Goal: Task Accomplishment & Management: Complete application form

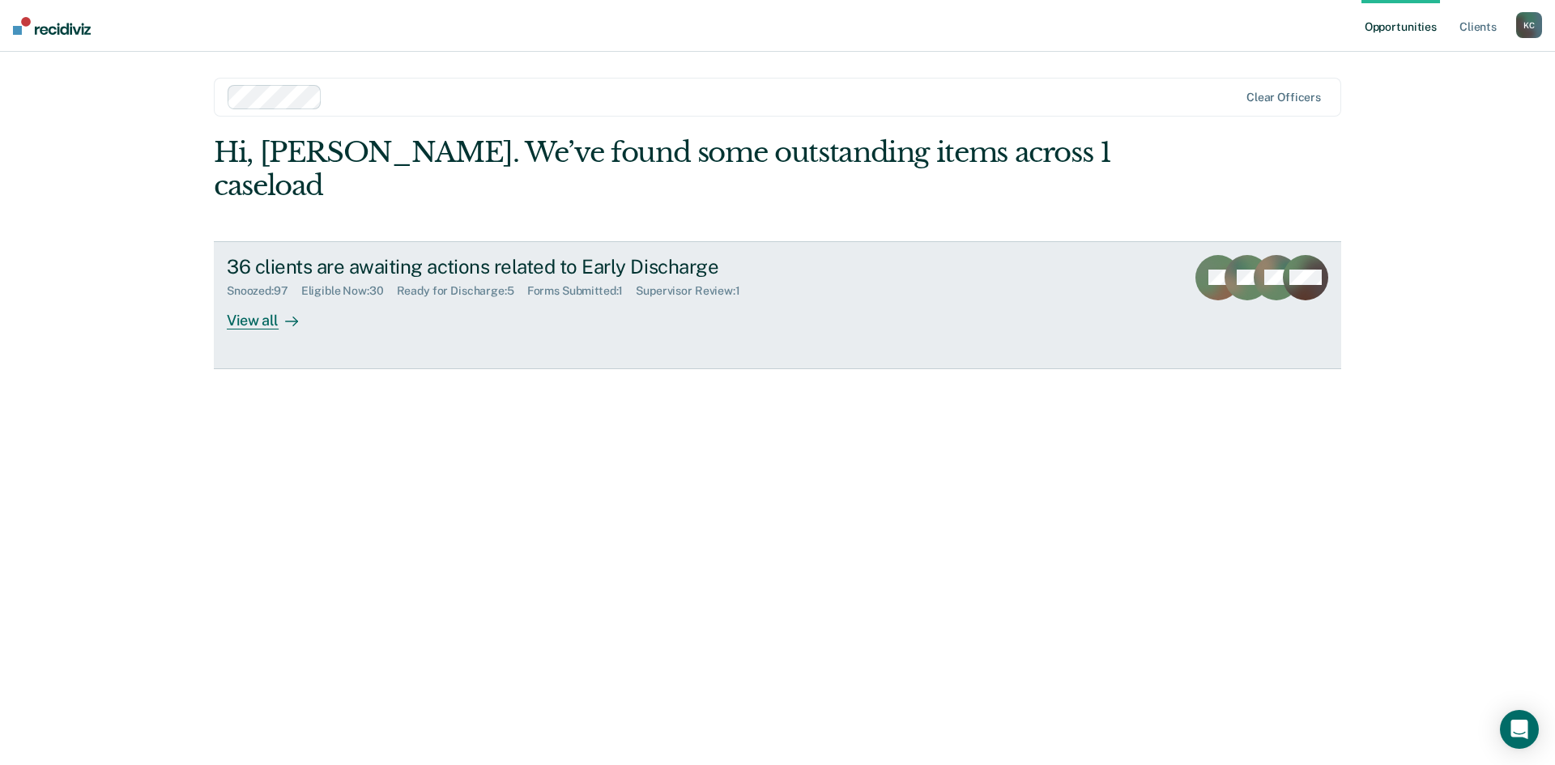
click at [271, 298] on div "View all" at bounding box center [272, 314] width 91 height 32
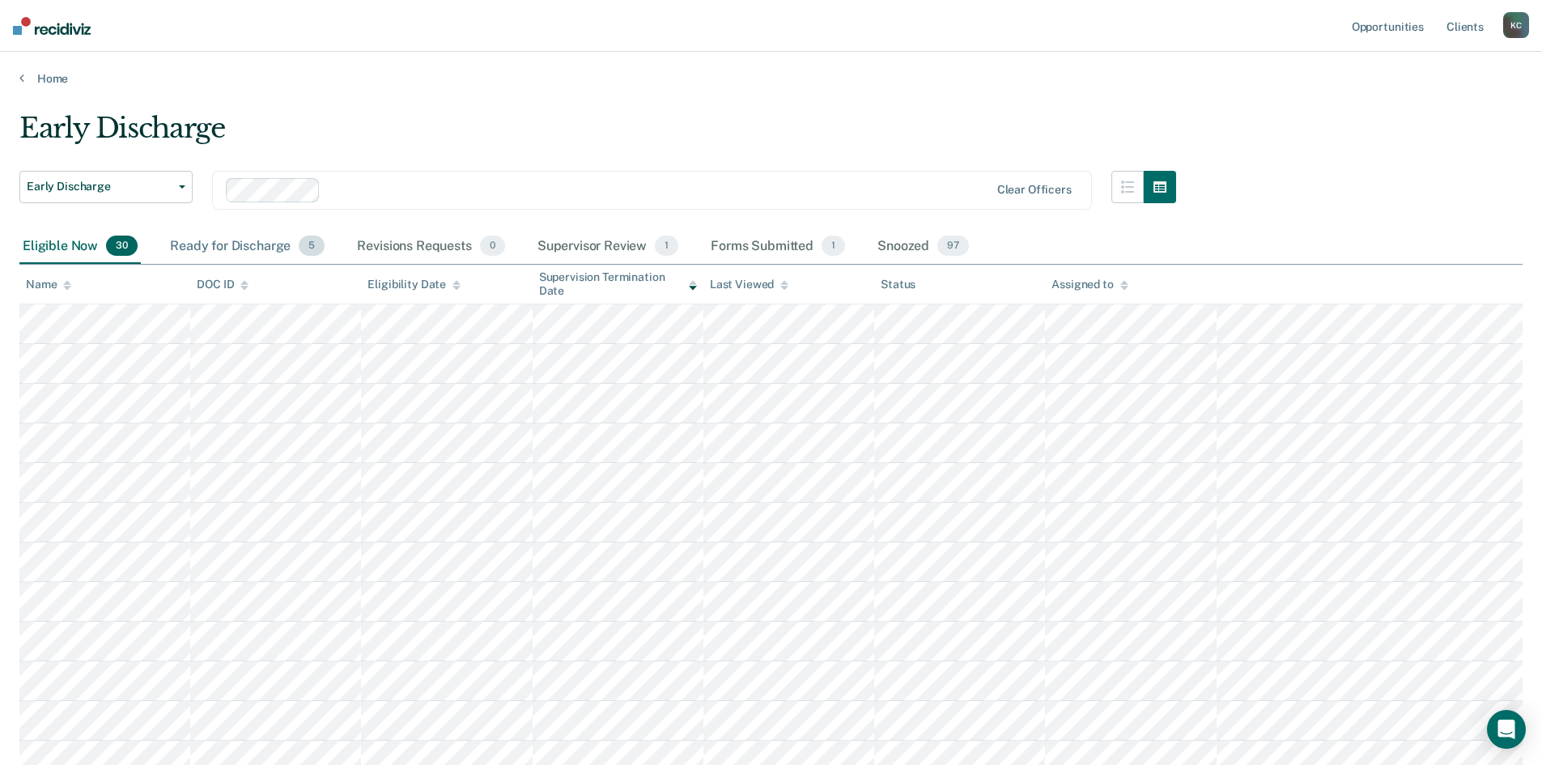
click at [275, 252] on div "Ready for Discharge 5" at bounding box center [247, 247] width 161 height 36
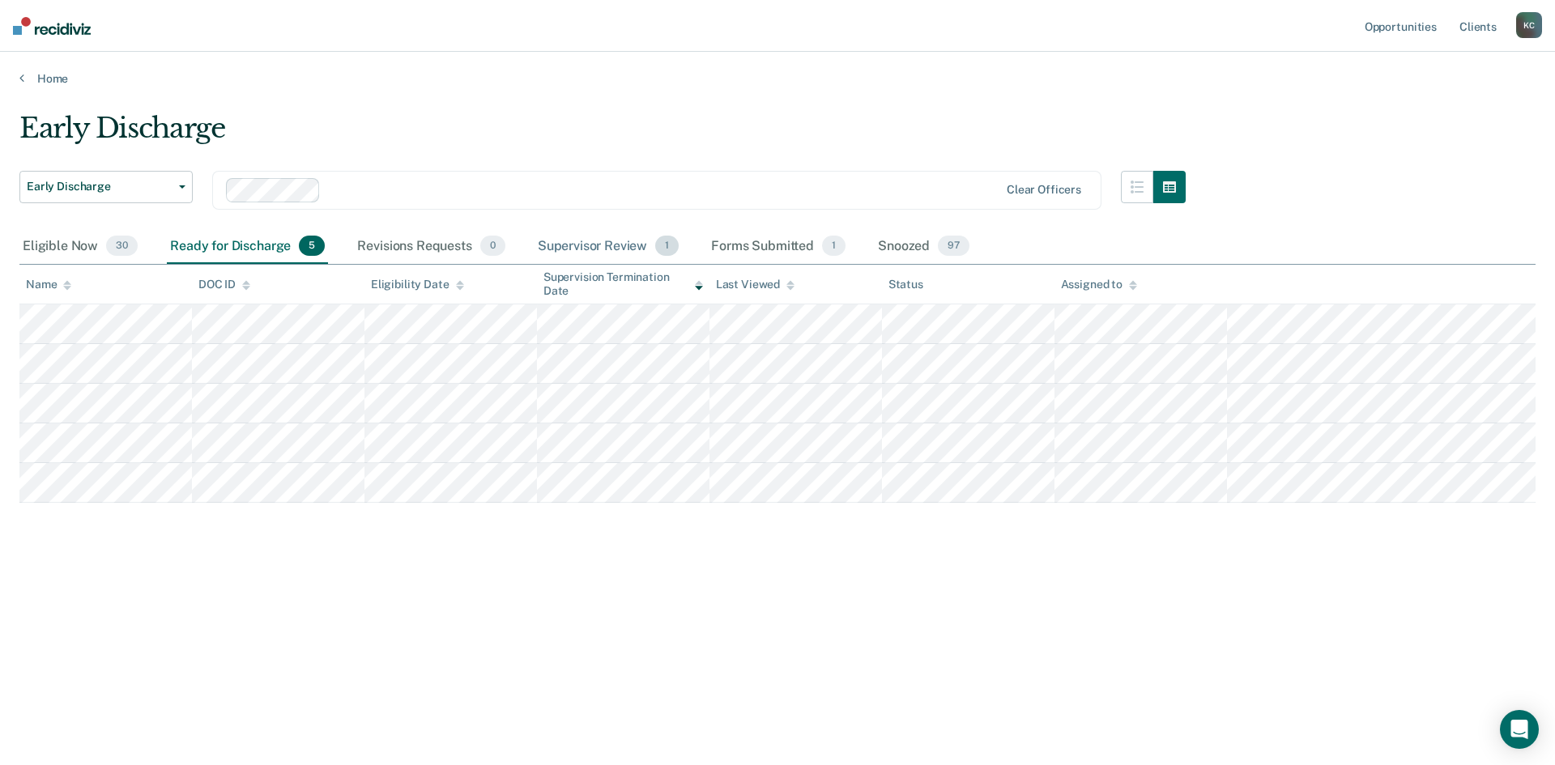
click at [546, 244] on div "Supervisor Review 1" at bounding box center [608, 247] width 148 height 36
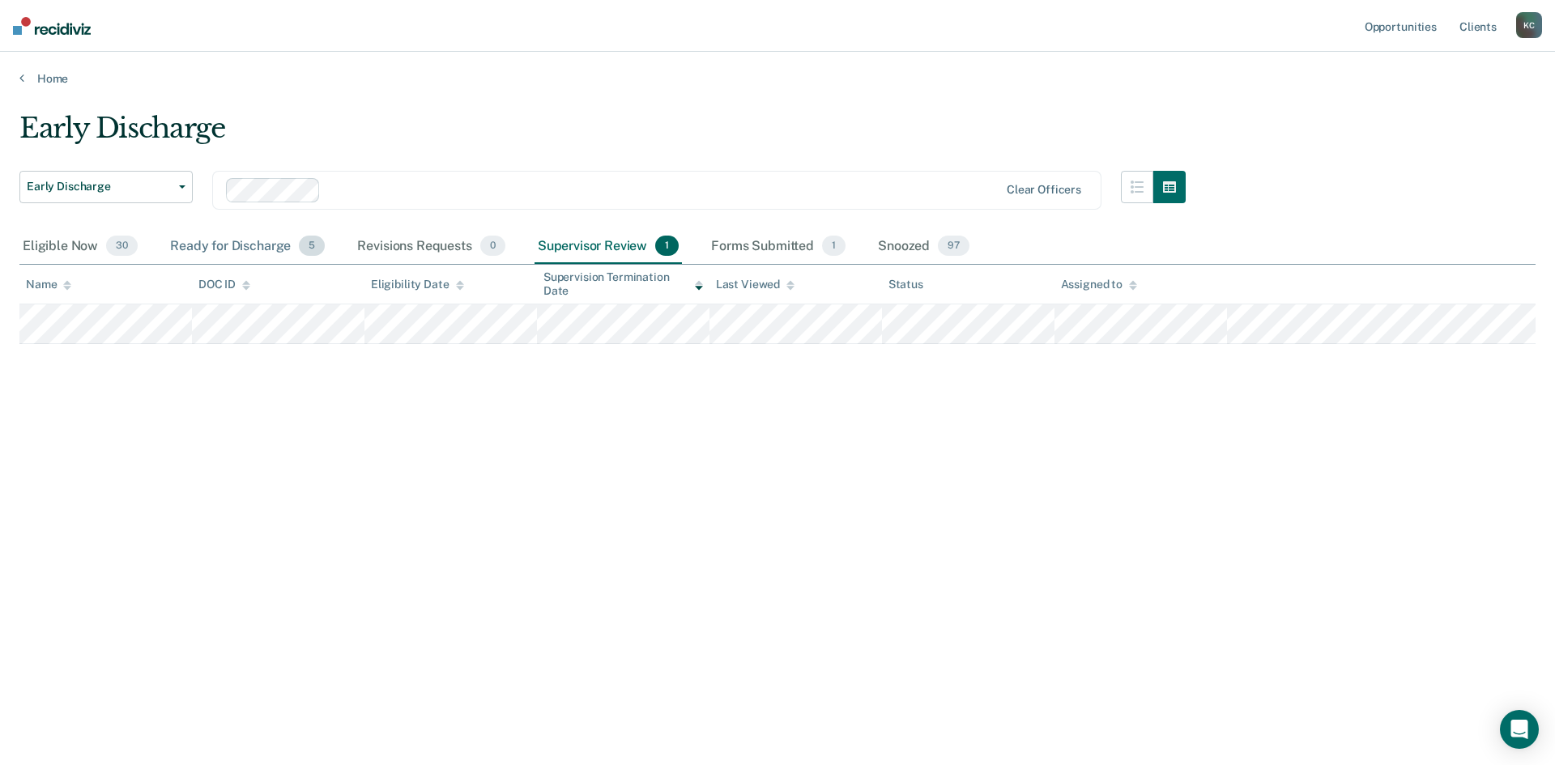
click at [205, 243] on div "Ready for Discharge 5" at bounding box center [247, 247] width 161 height 36
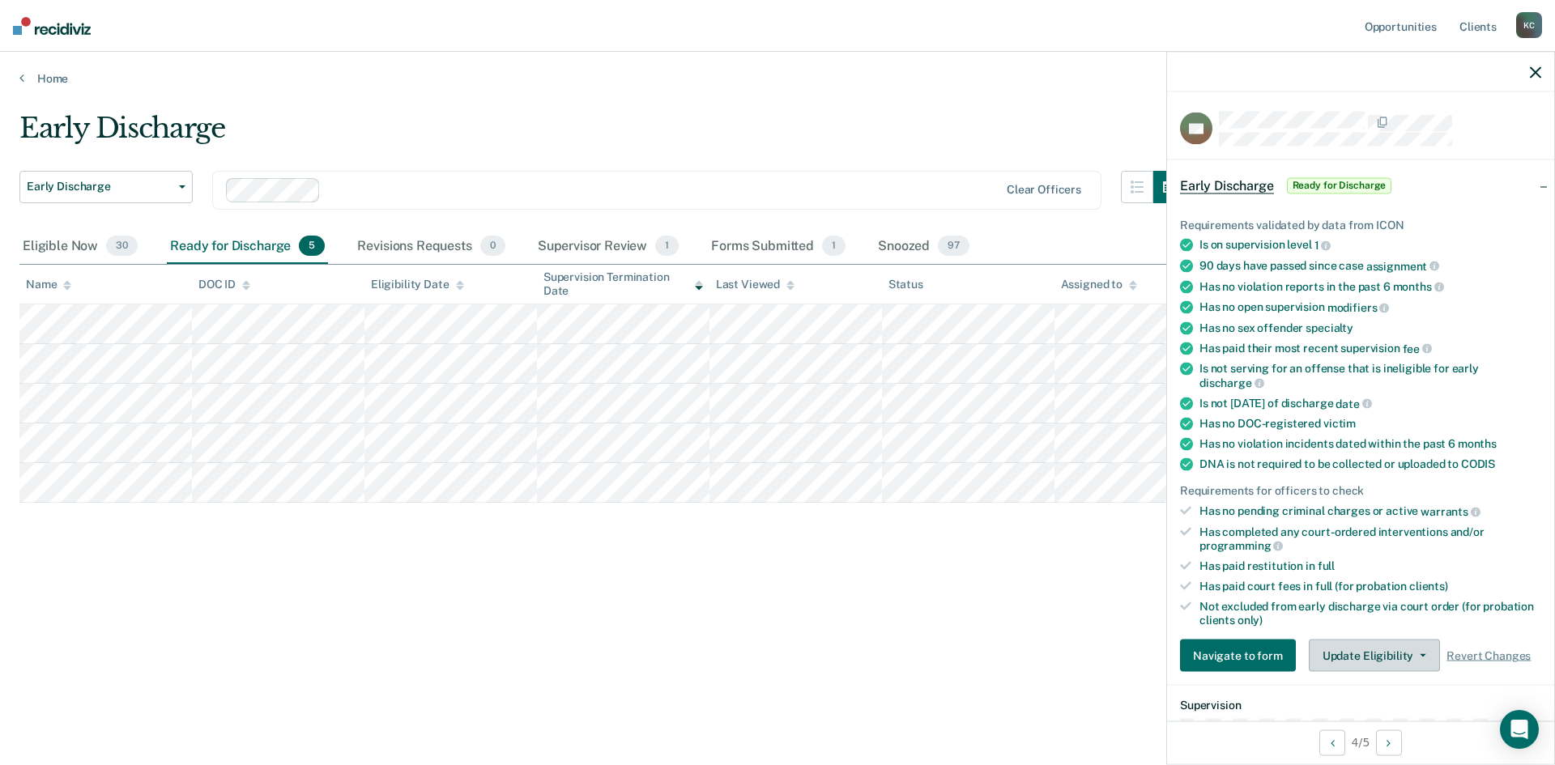
click at [1359, 649] on button "Update Eligibility" at bounding box center [1373, 656] width 131 height 32
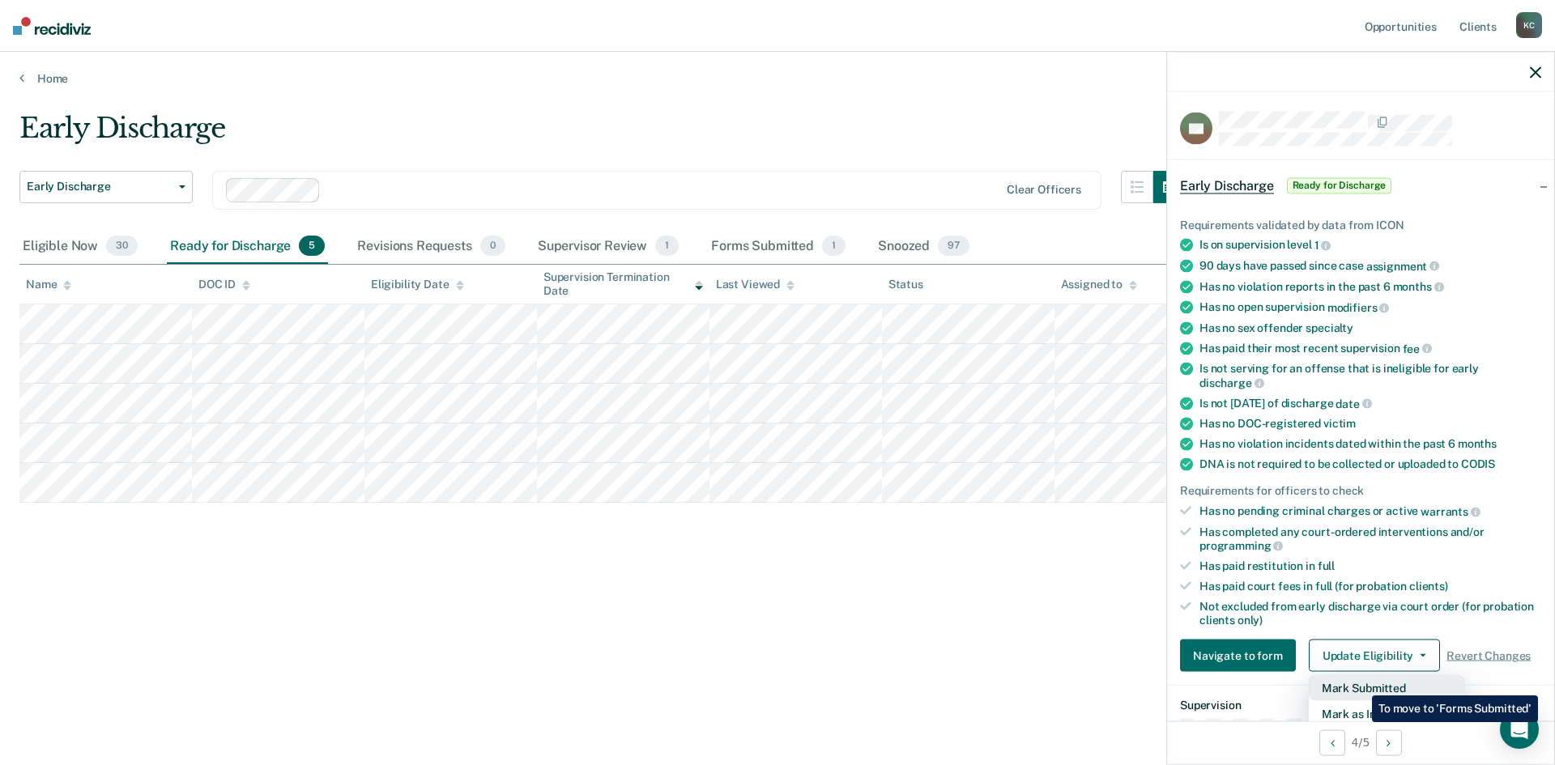
click at [1359, 683] on button "Mark Submitted" at bounding box center [1386, 688] width 156 height 26
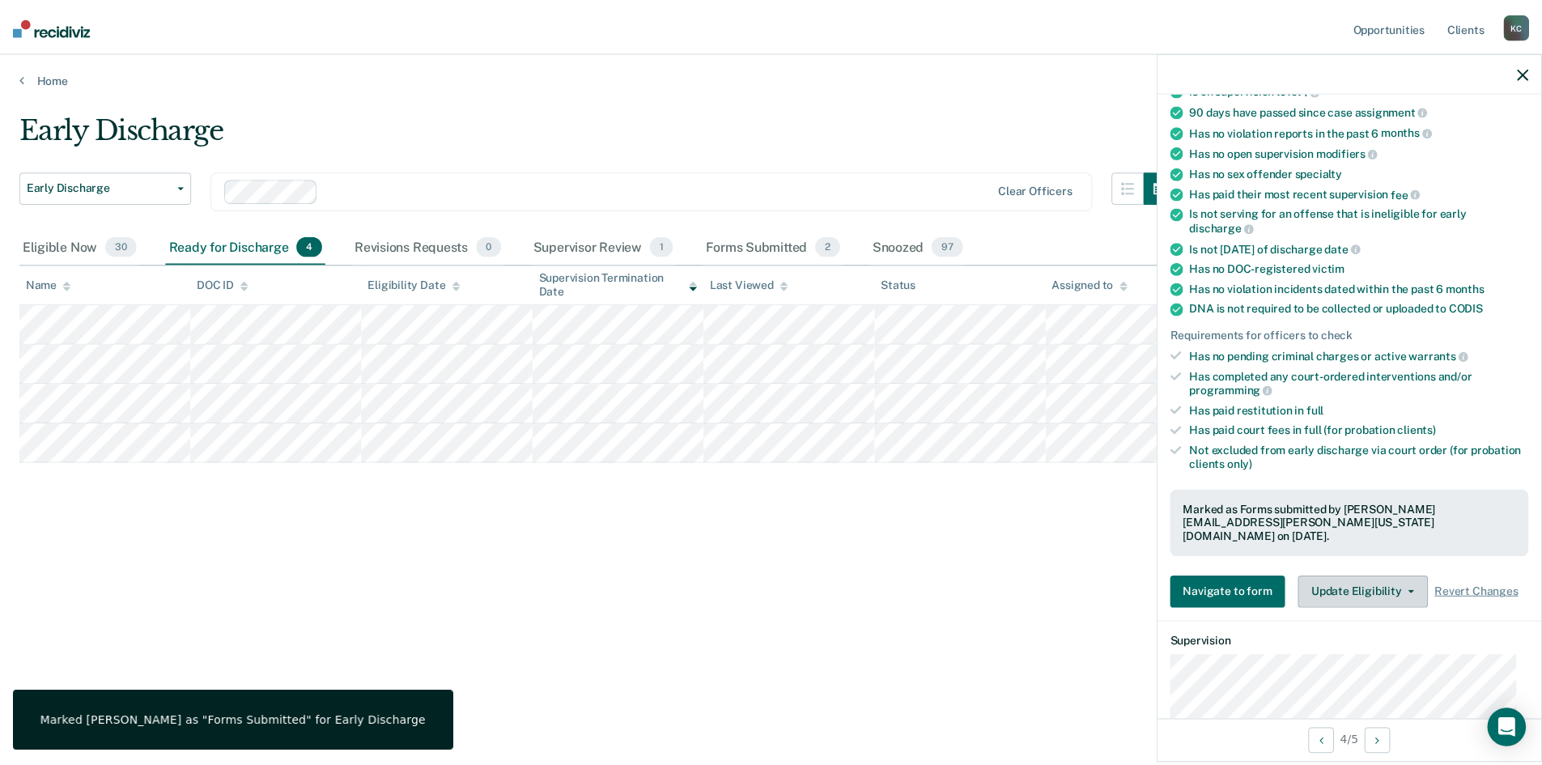
scroll to position [162, 0]
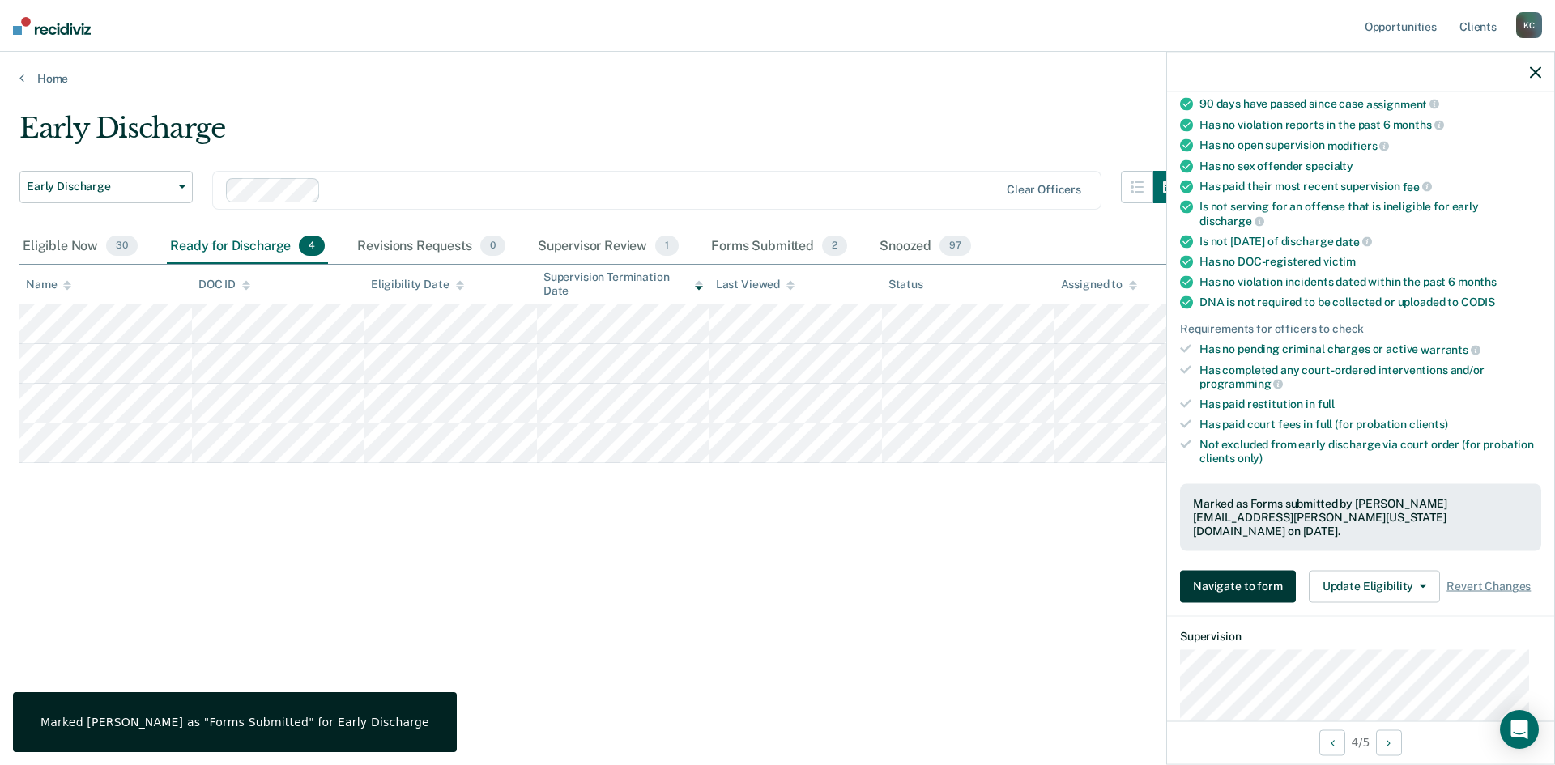
click at [1253, 579] on button "Navigate to form" at bounding box center [1238, 586] width 116 height 32
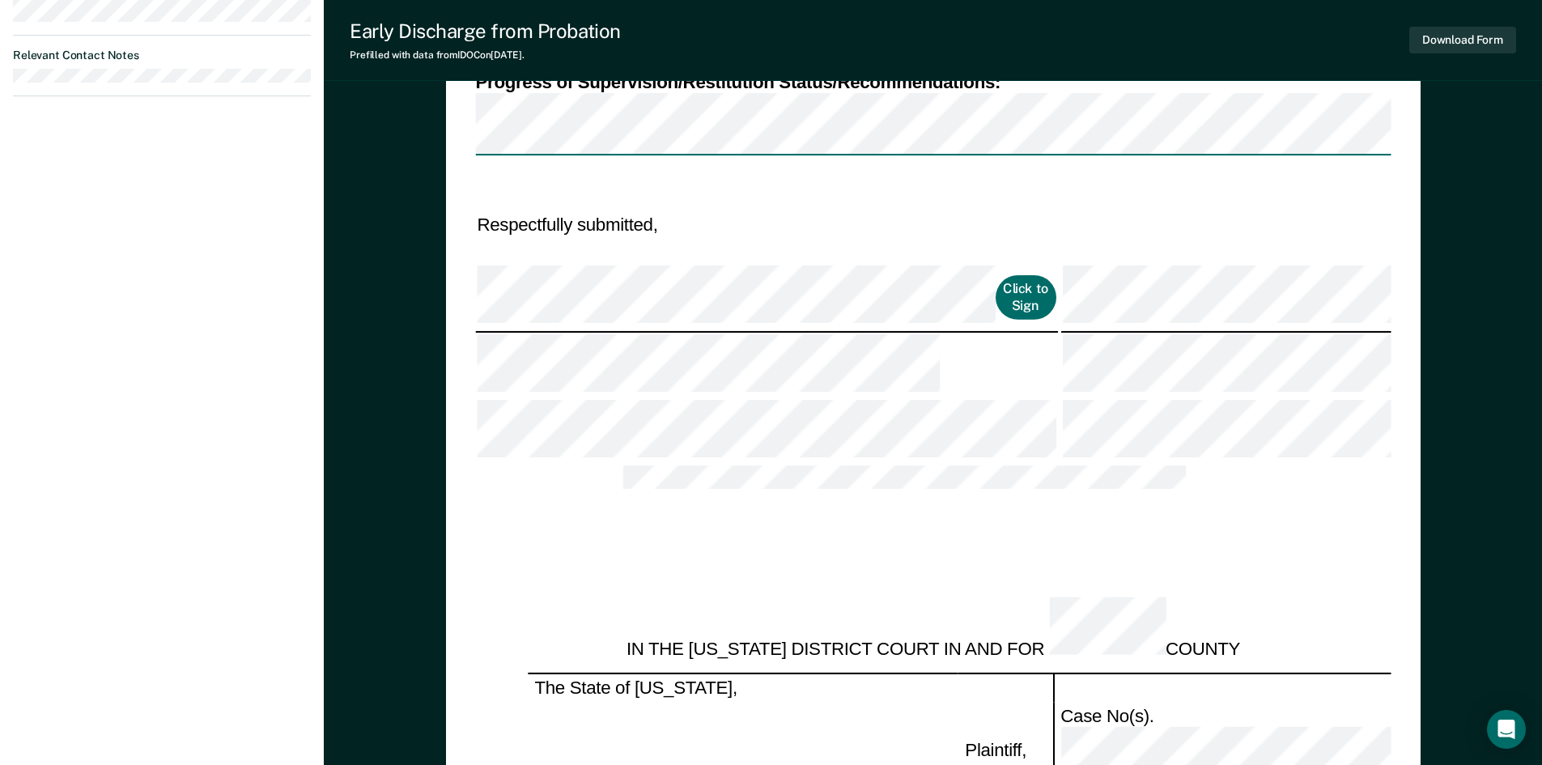
scroll to position [1376, 0]
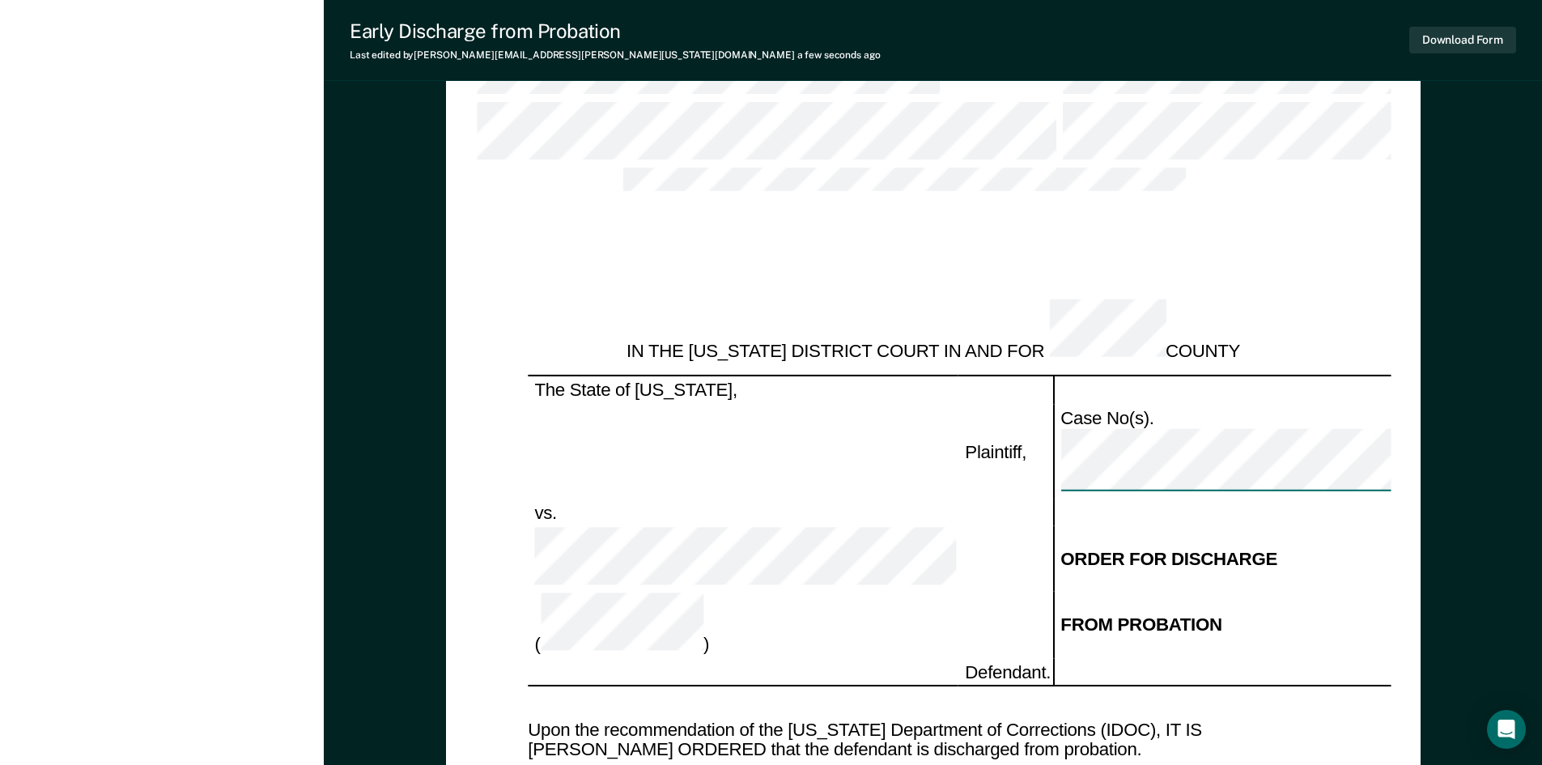
type textarea "x"
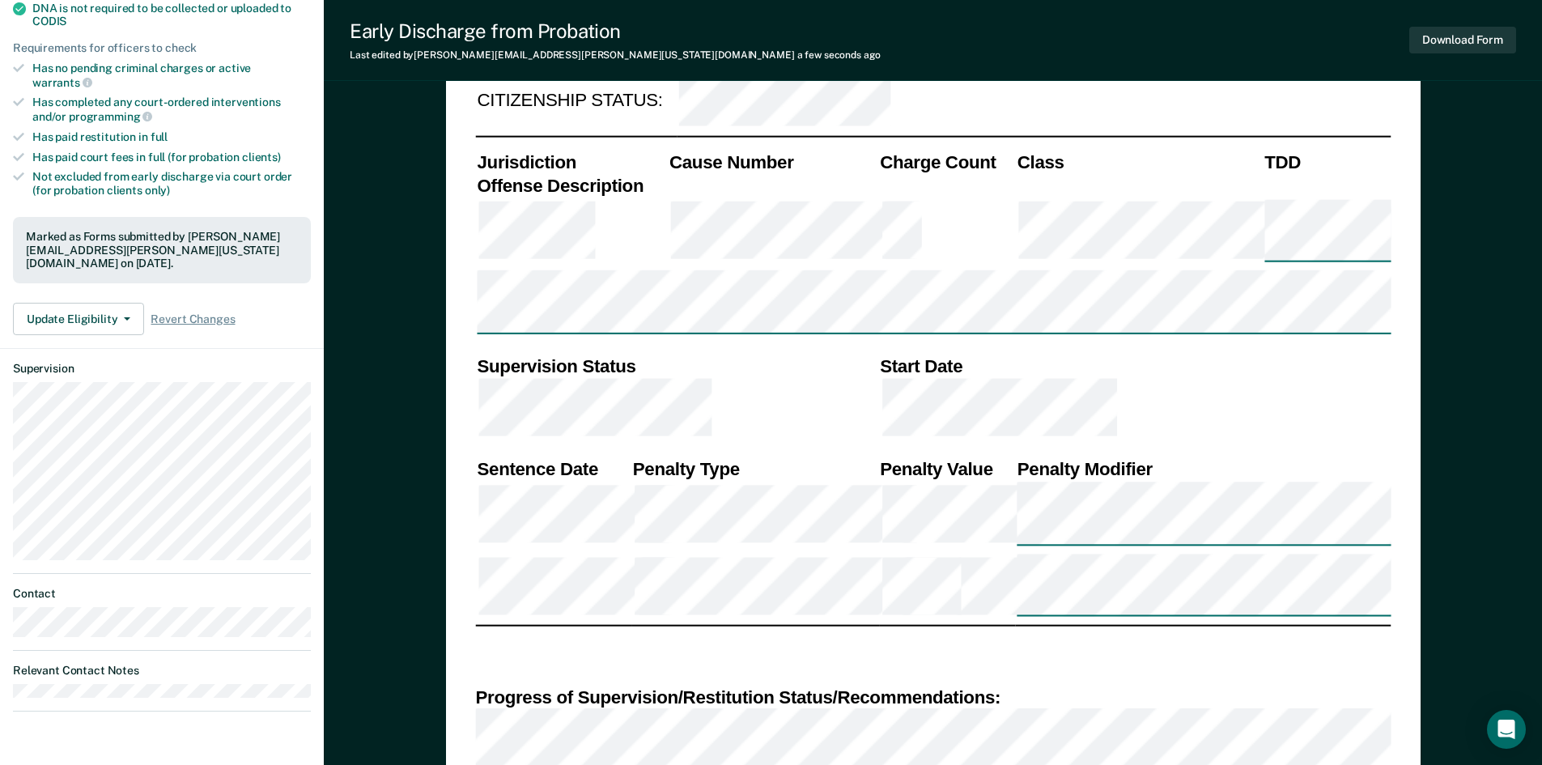
scroll to position [405, 0]
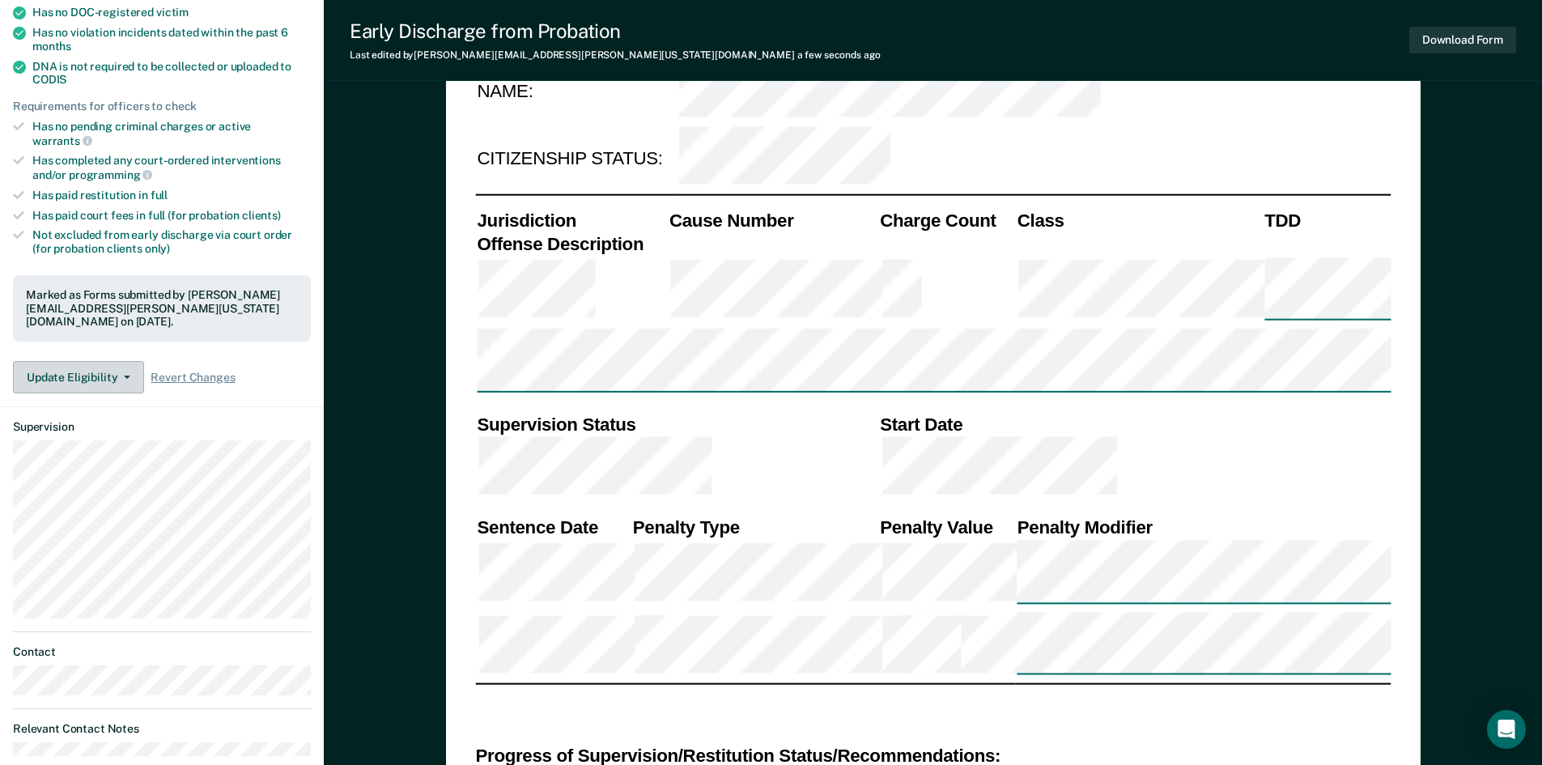
click at [121, 361] on button "Update Eligibility" at bounding box center [78, 377] width 131 height 32
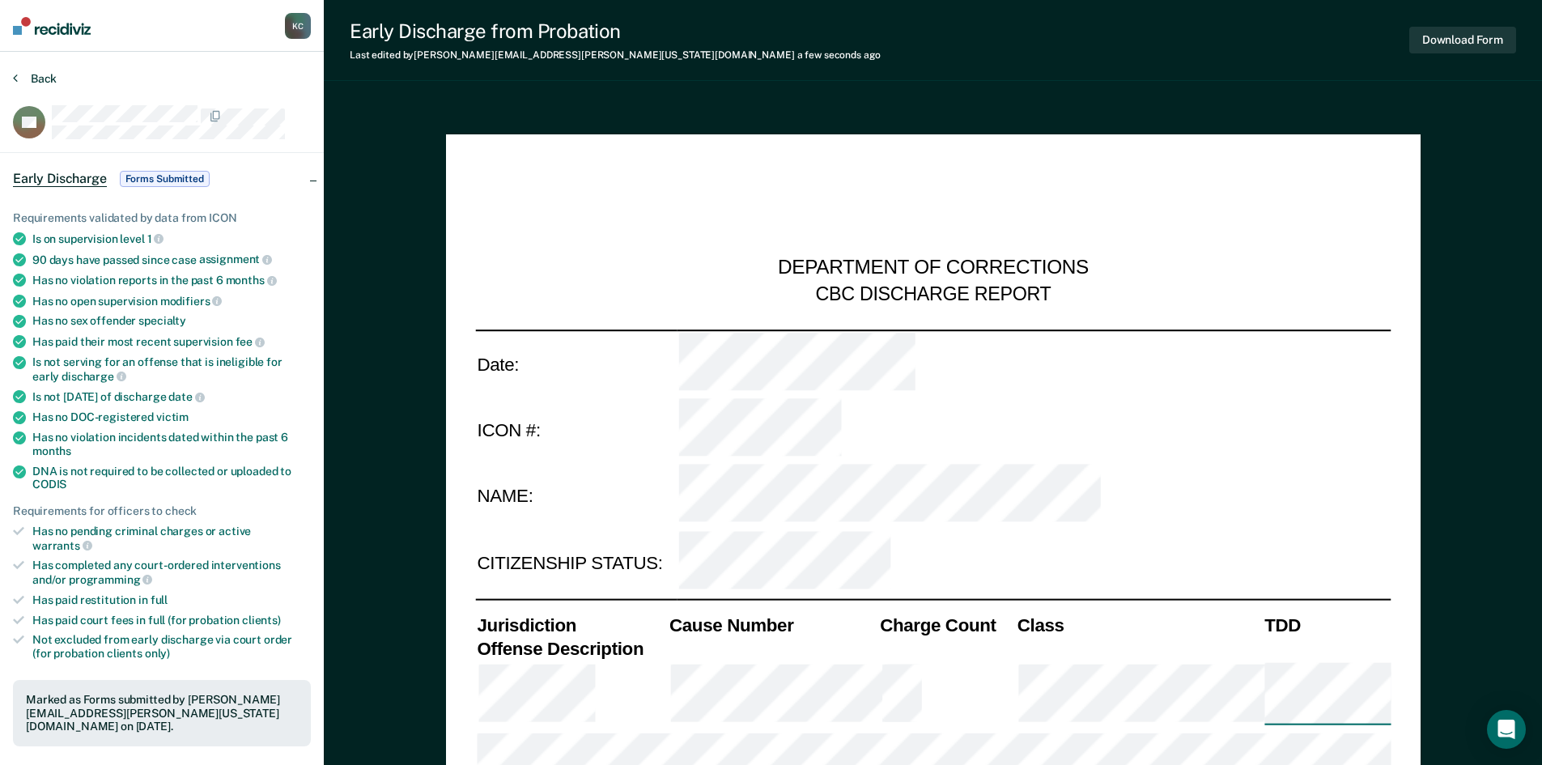
click at [30, 78] on button "Back" at bounding box center [35, 78] width 44 height 15
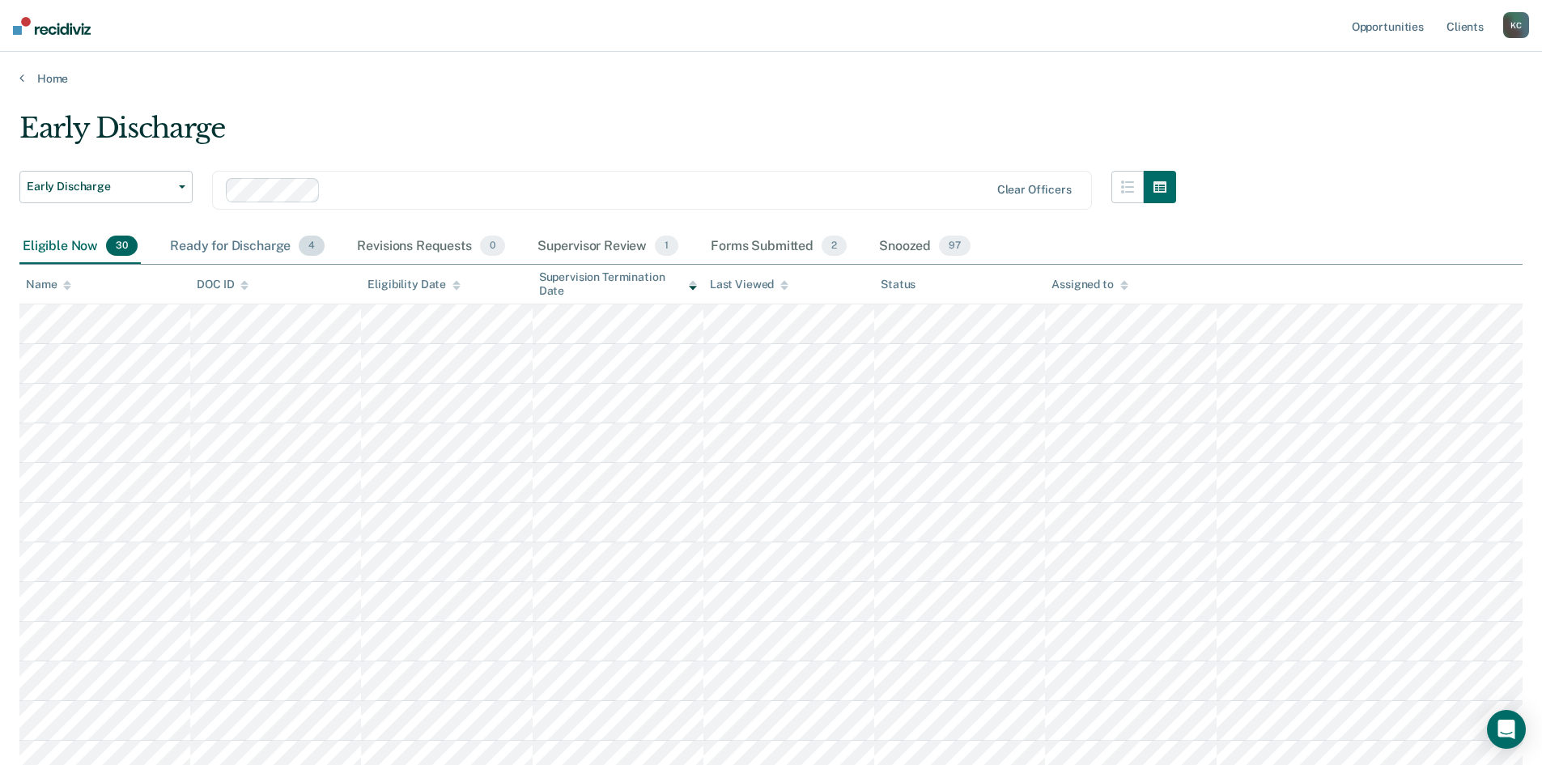
click at [248, 247] on div "Ready for Discharge 4" at bounding box center [247, 247] width 161 height 36
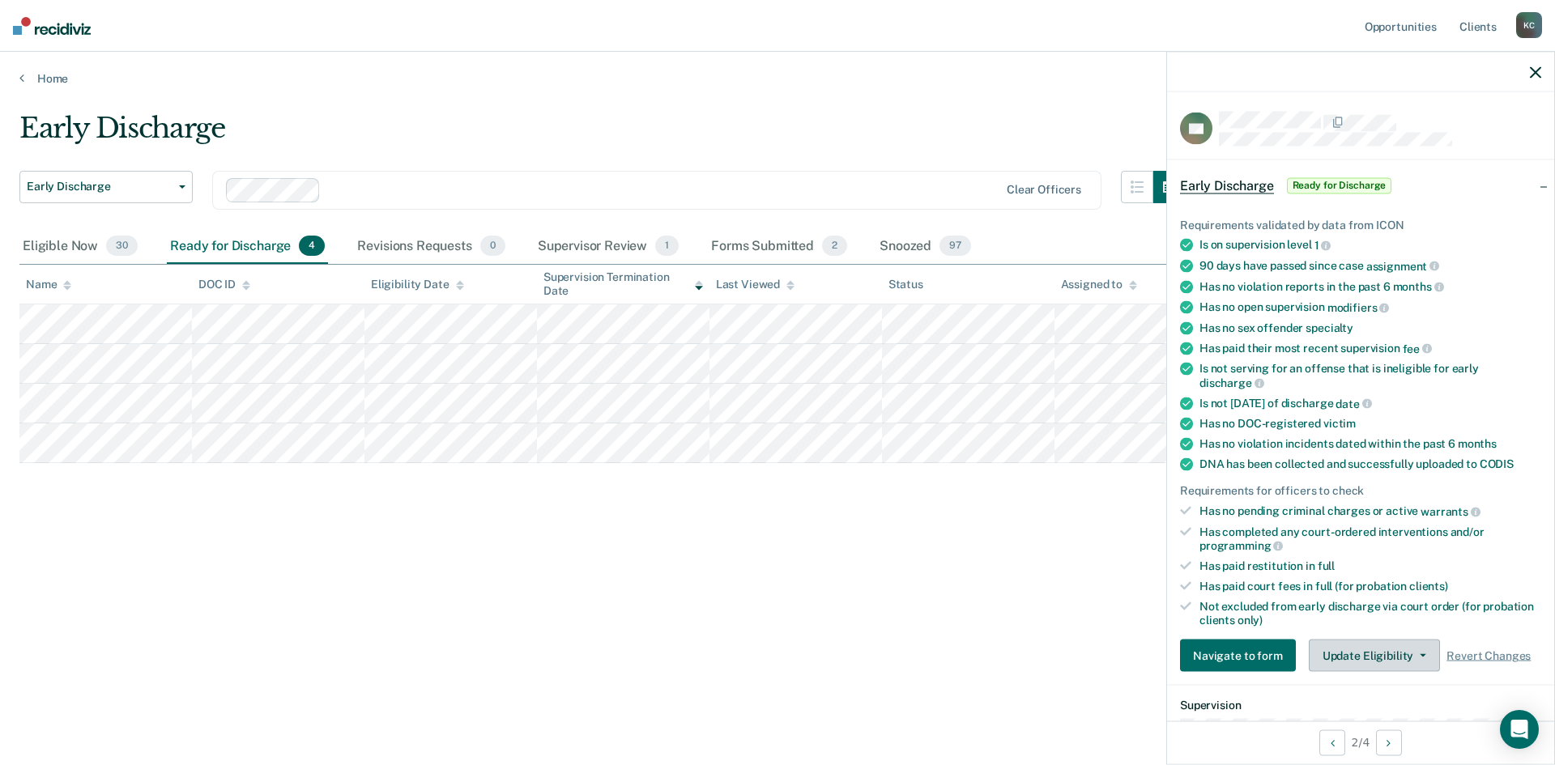
click at [1368, 664] on button "Update Eligibility" at bounding box center [1373, 656] width 131 height 32
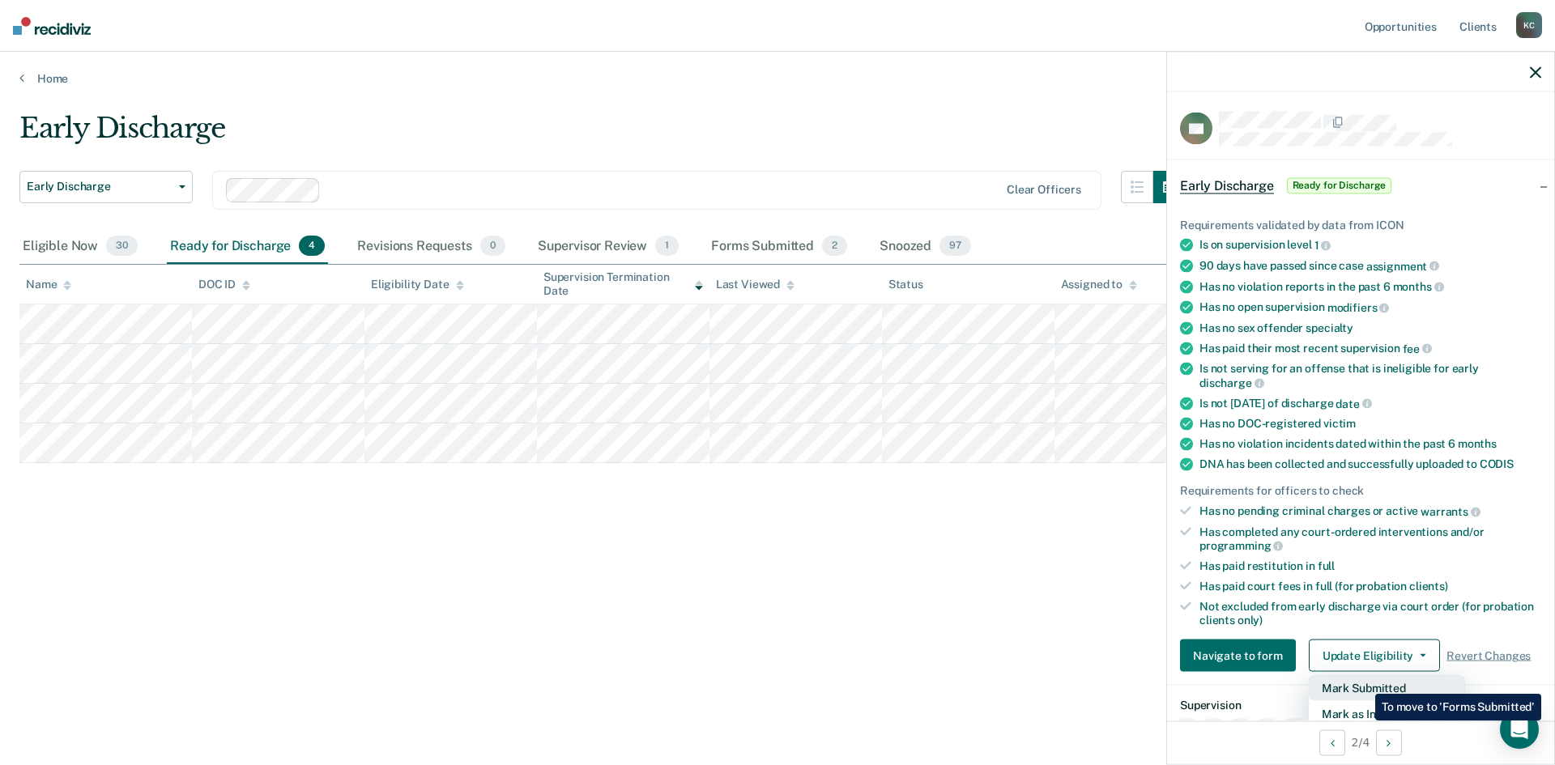
click at [1363, 682] on button "Mark Submitted" at bounding box center [1386, 688] width 156 height 26
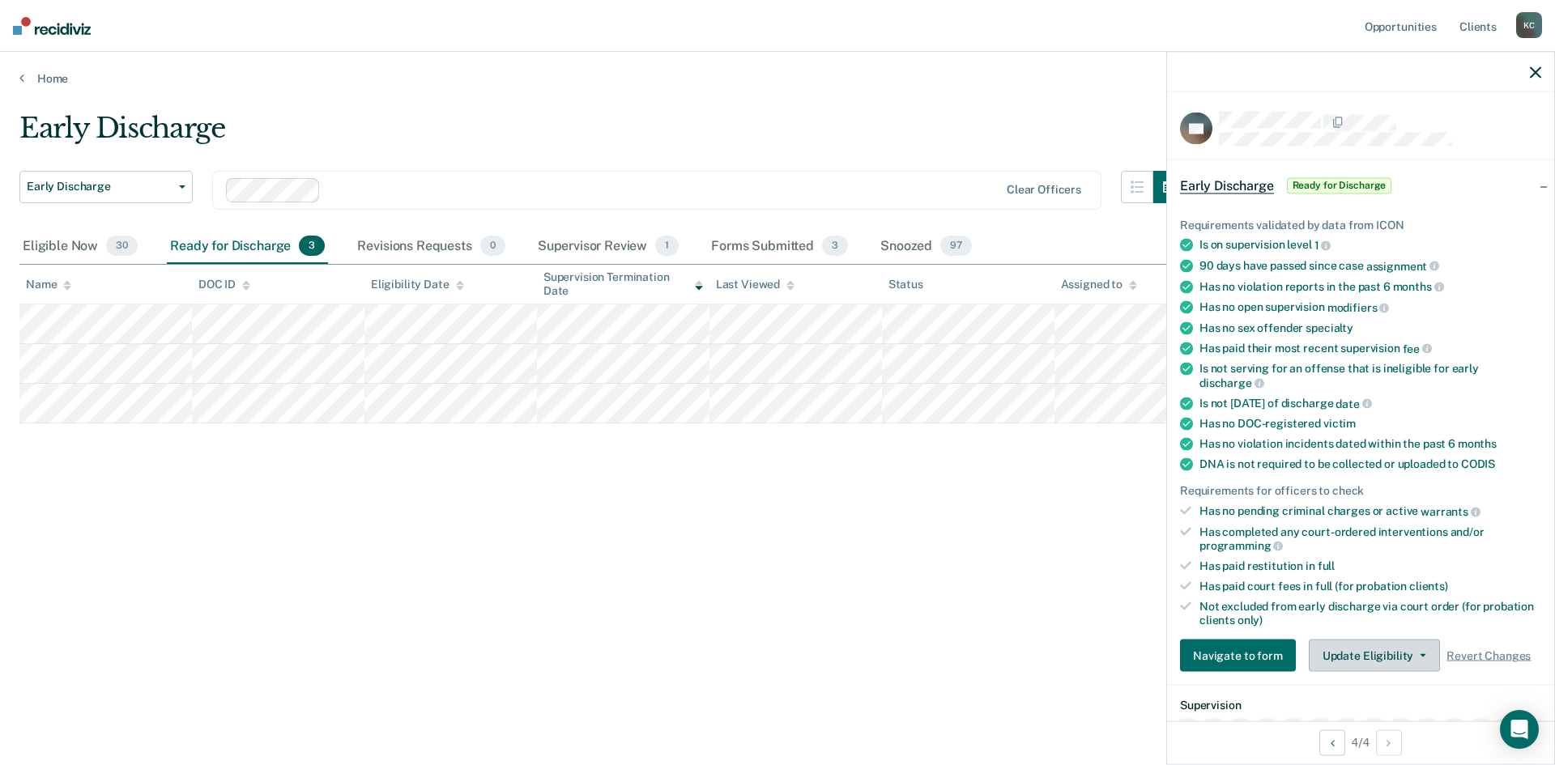
click at [1402, 649] on button "Update Eligibility" at bounding box center [1373, 656] width 131 height 32
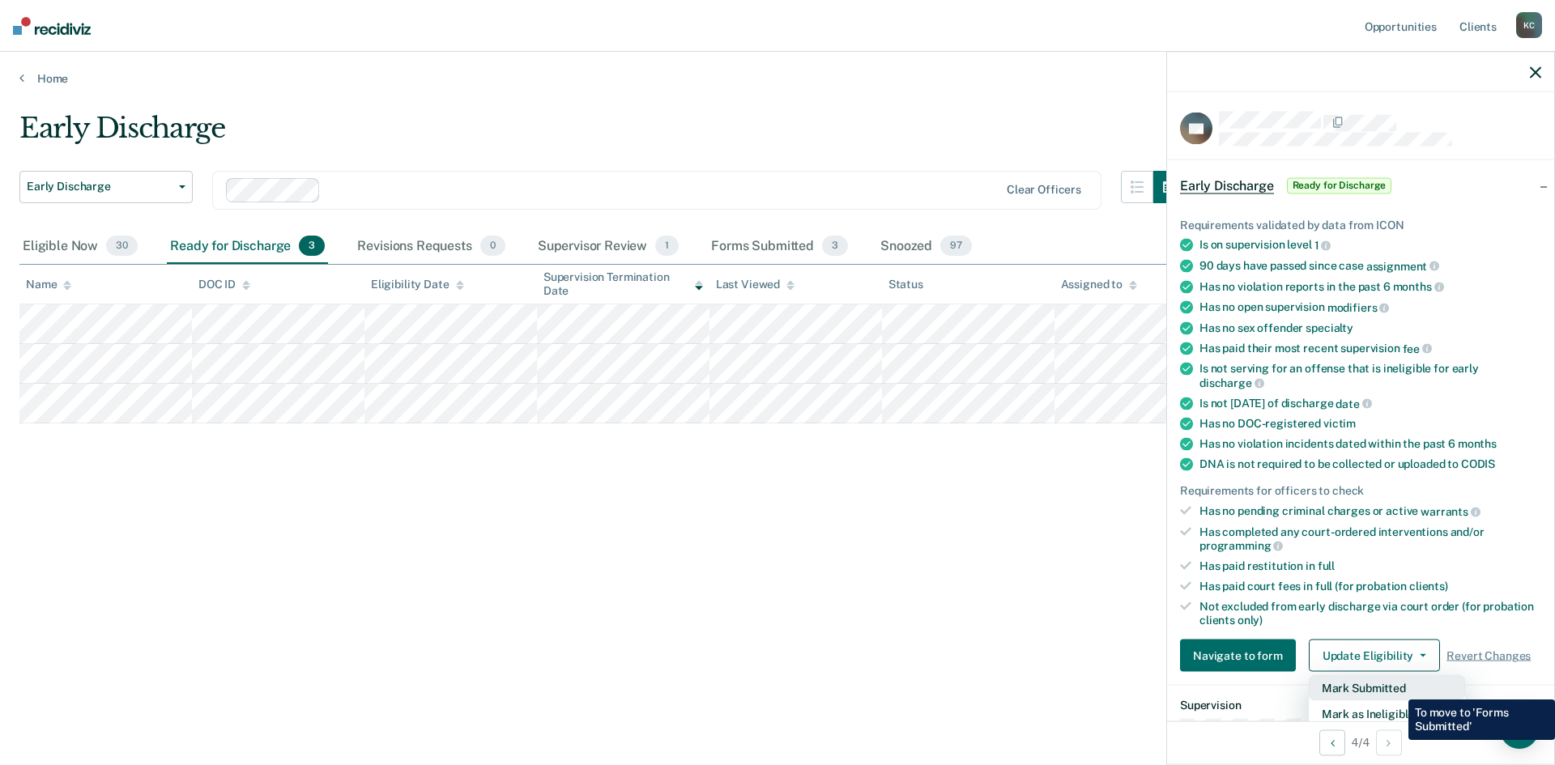
click at [1396, 687] on button "Mark Submitted" at bounding box center [1386, 688] width 156 height 26
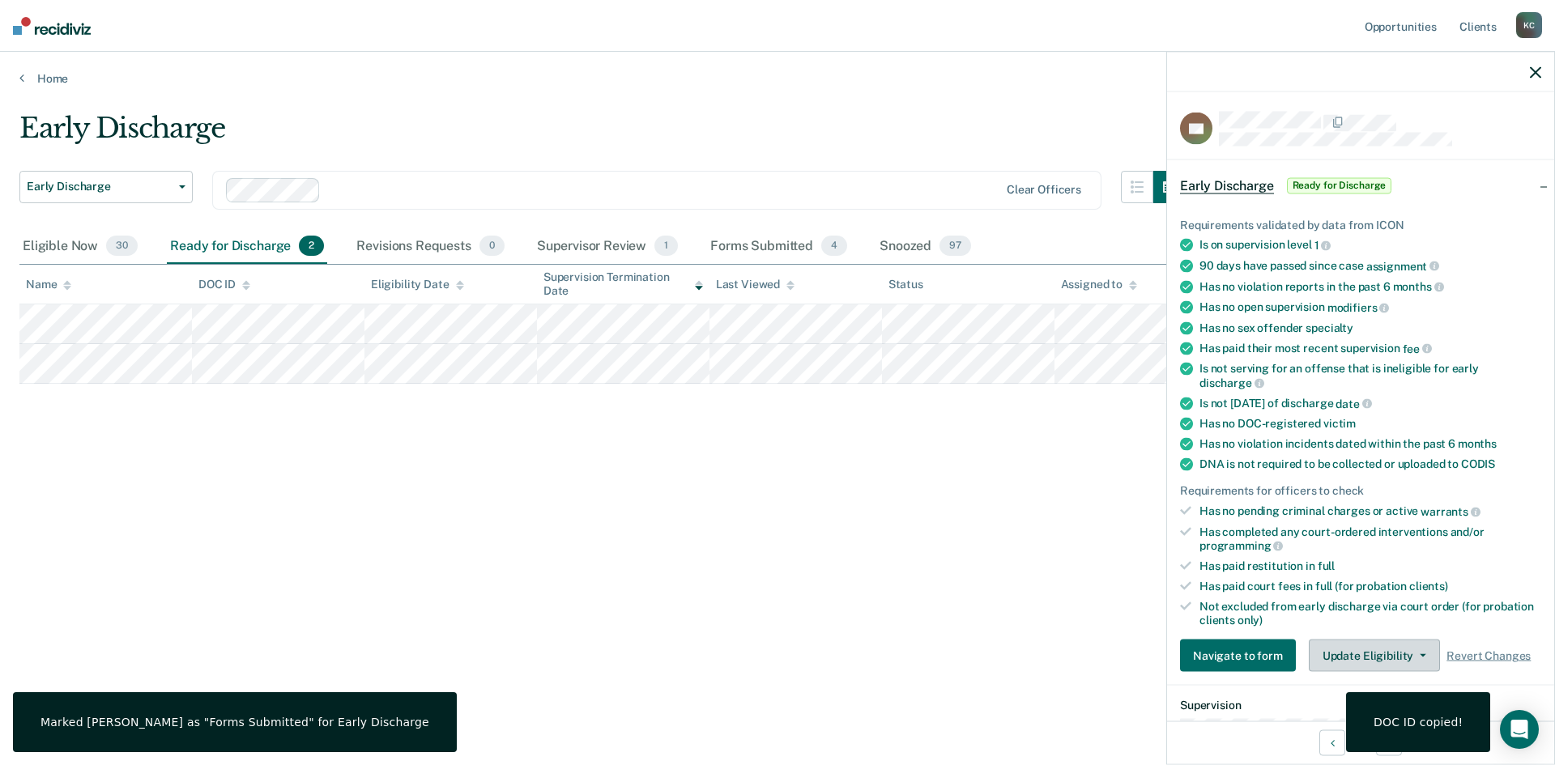
click at [1334, 650] on button "Update Eligibility" at bounding box center [1373, 656] width 131 height 32
click at [1342, 680] on button "Mark Submitted" at bounding box center [1386, 688] width 156 height 26
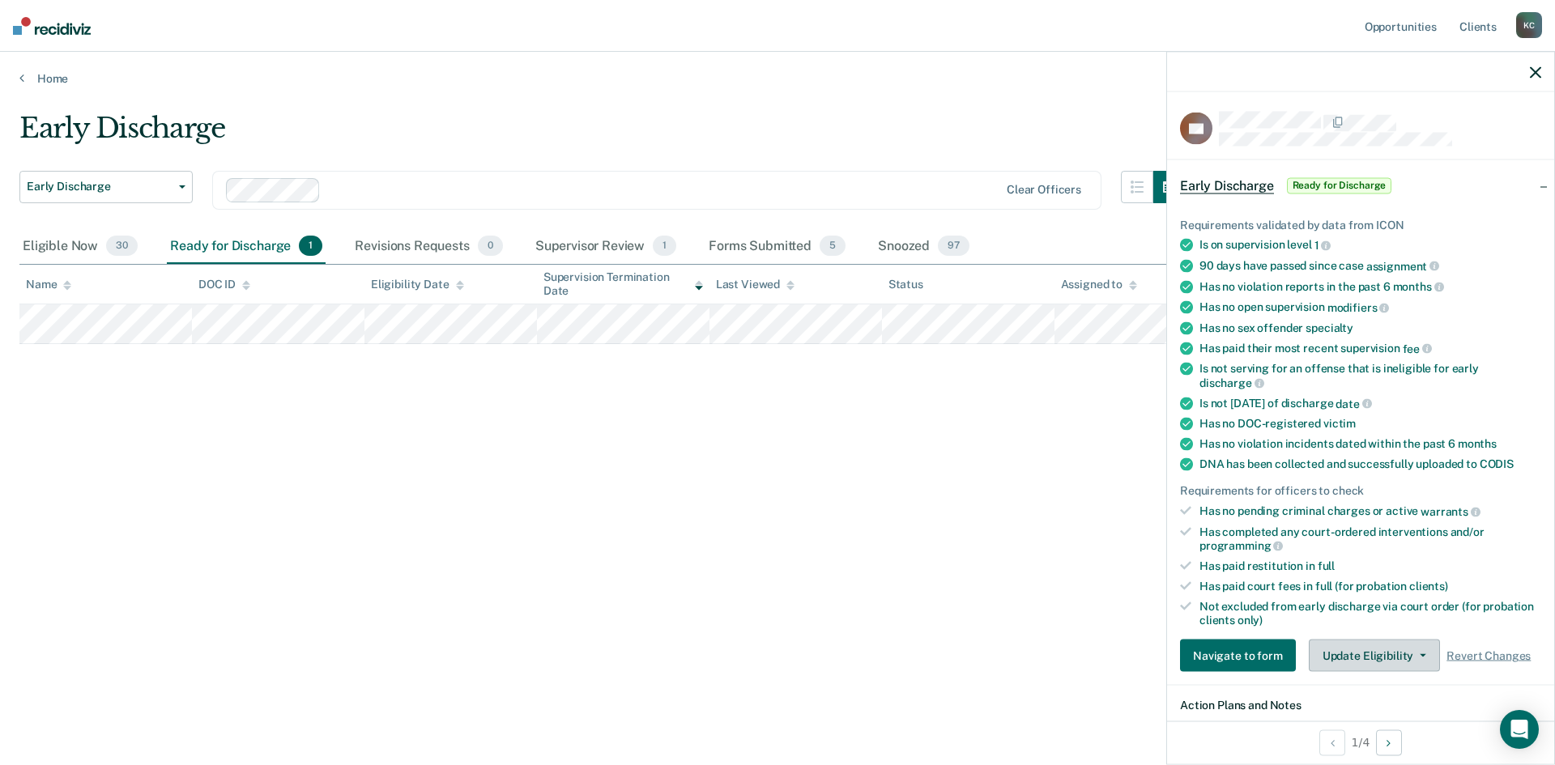
click at [1325, 653] on button "Update Eligibility" at bounding box center [1373, 656] width 131 height 32
click at [1338, 682] on button "Mark Submitted" at bounding box center [1386, 688] width 156 height 26
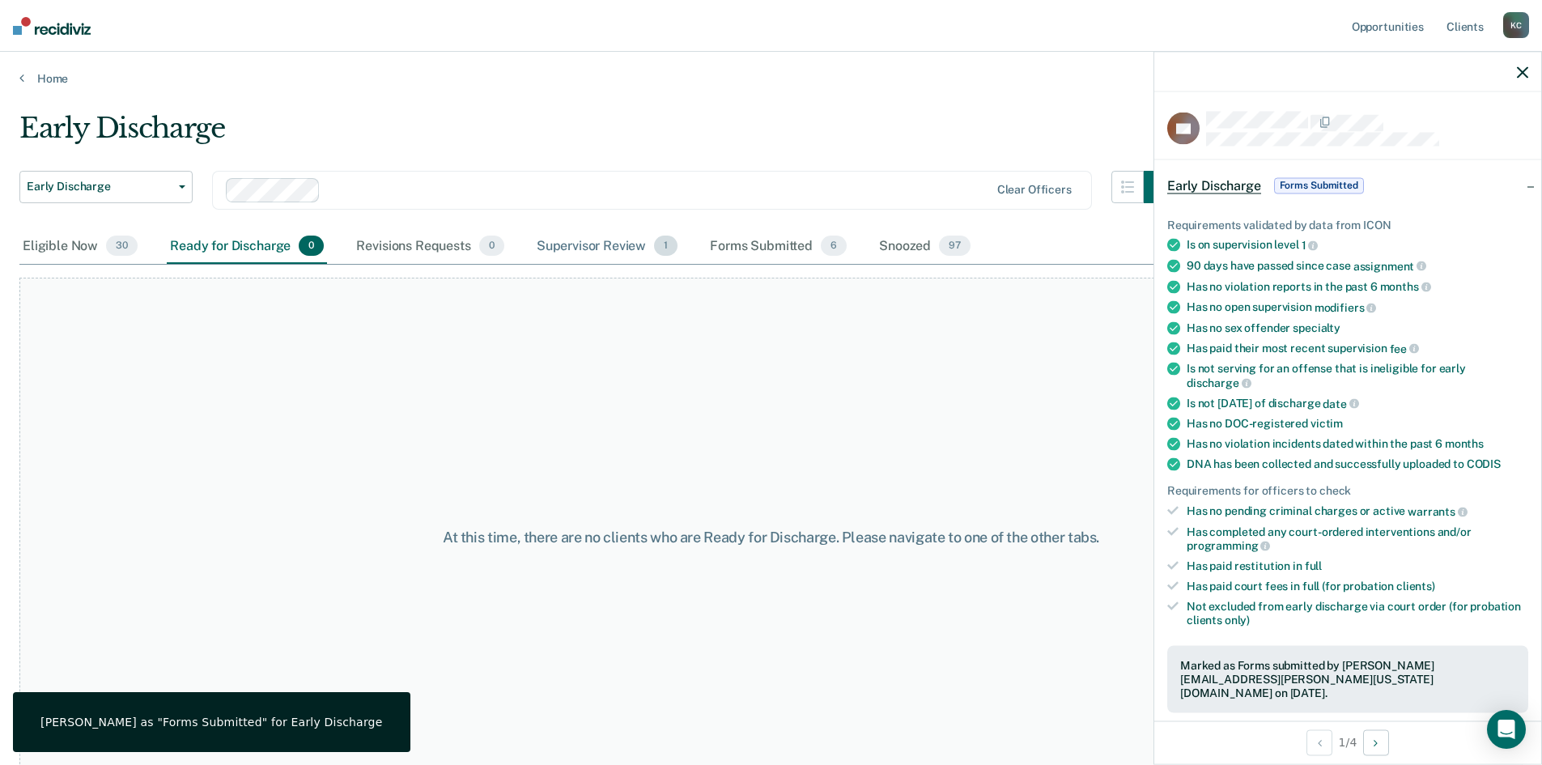
click at [640, 246] on div "Supervisor Review 1" at bounding box center [608, 247] width 148 height 36
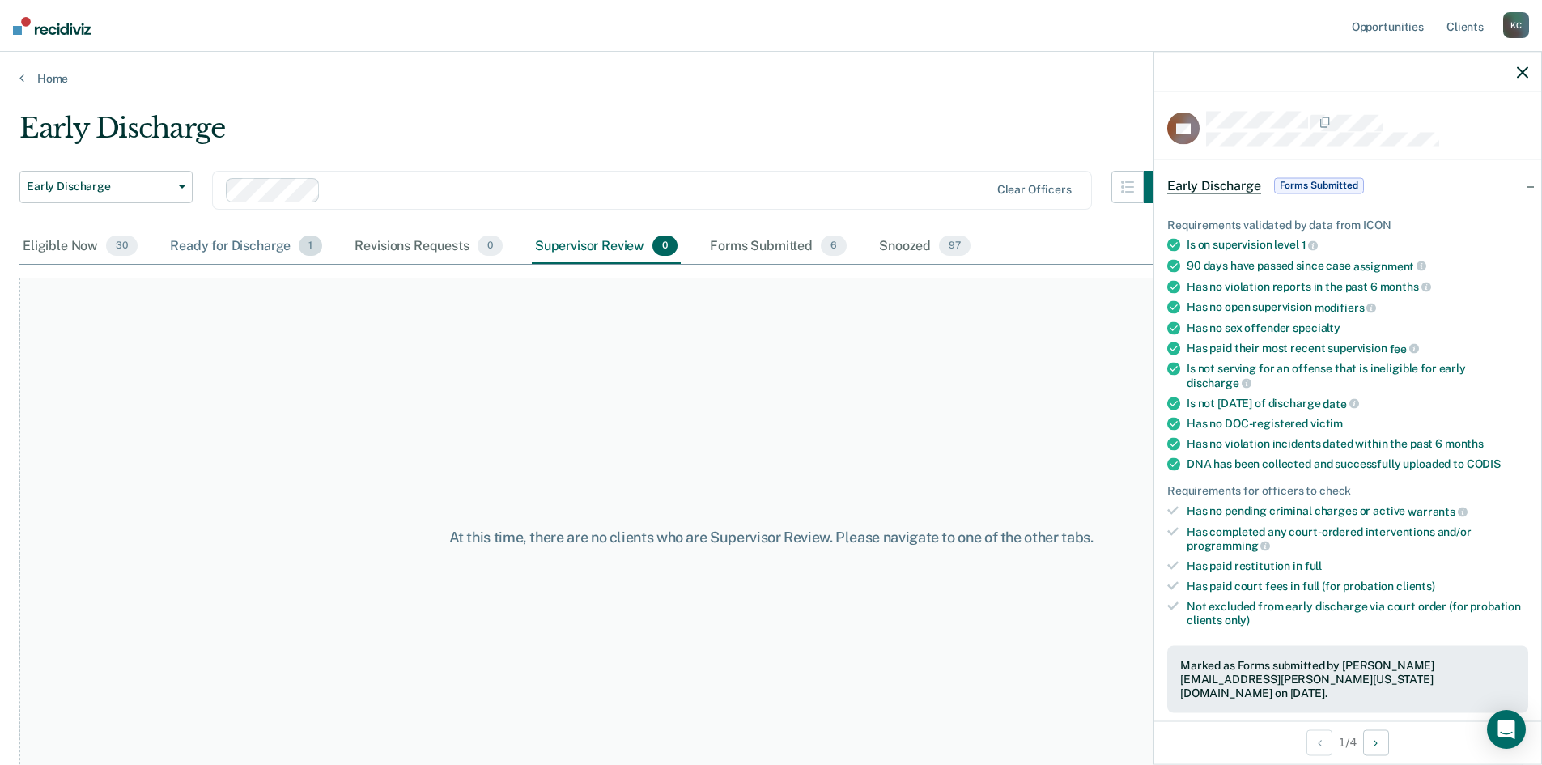
click at [272, 256] on div "Ready for Discharge 1" at bounding box center [246, 247] width 159 height 36
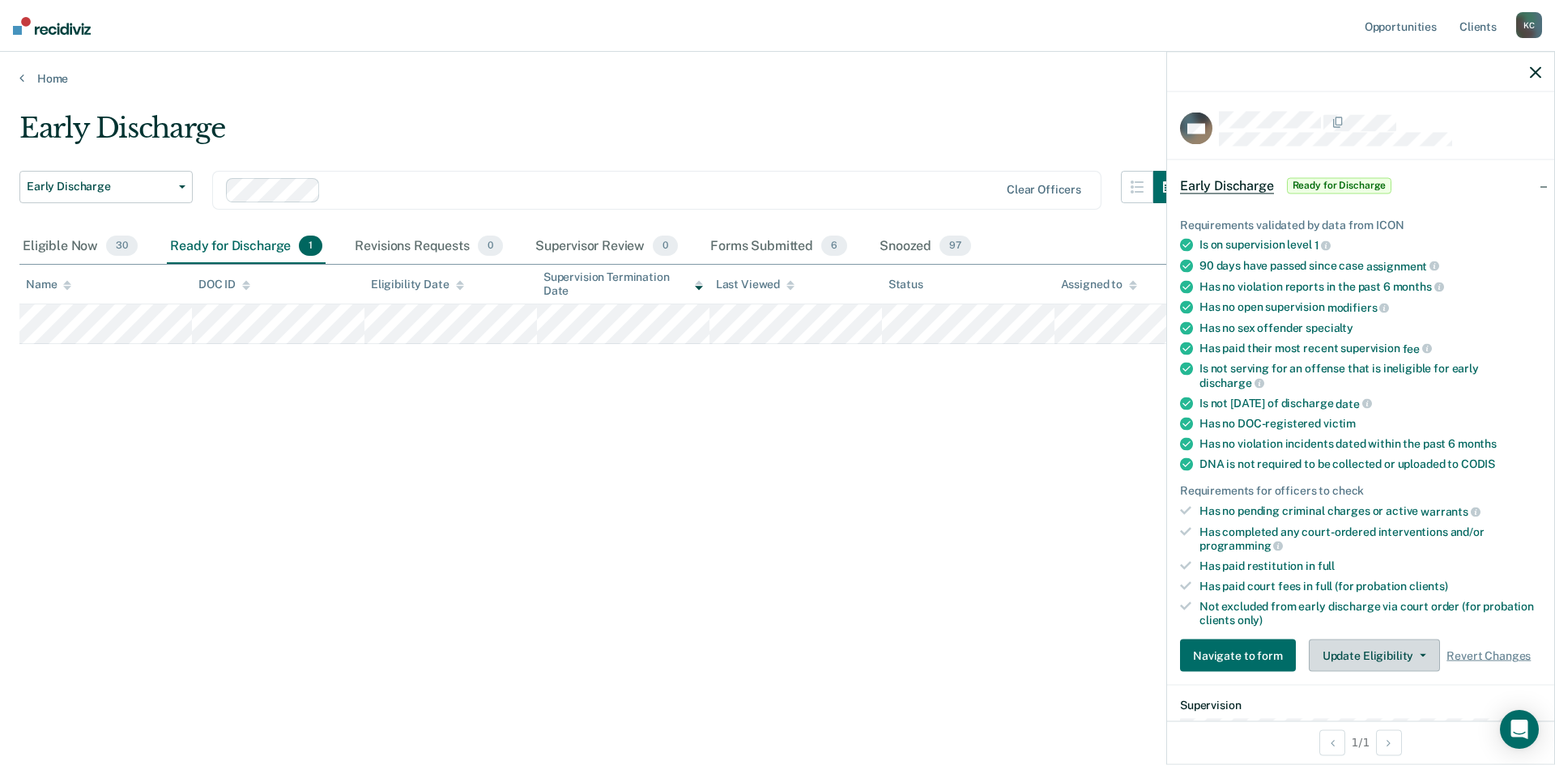
click at [1338, 653] on button "Update Eligibility" at bounding box center [1373, 656] width 131 height 32
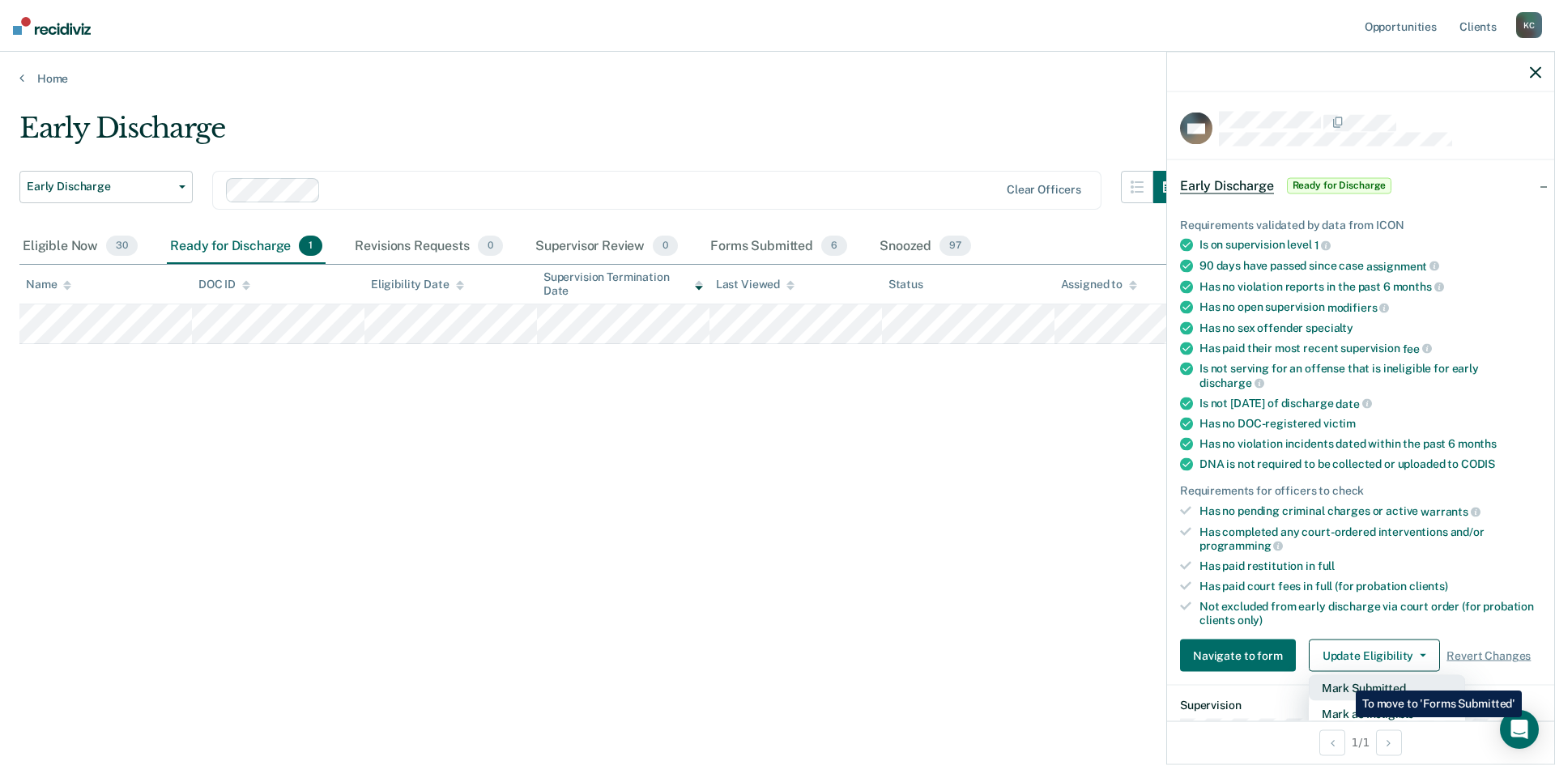
click at [1343, 679] on button "Mark Submitted" at bounding box center [1386, 688] width 156 height 26
